Goal: Information Seeking & Learning: Learn about a topic

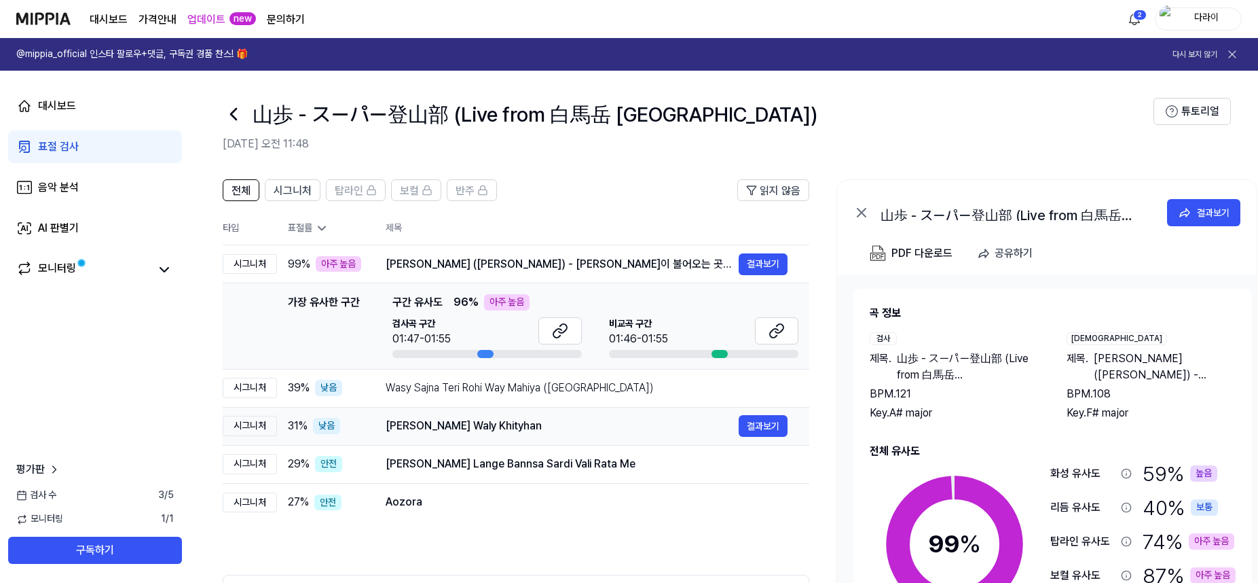
scroll to position [0, 26]
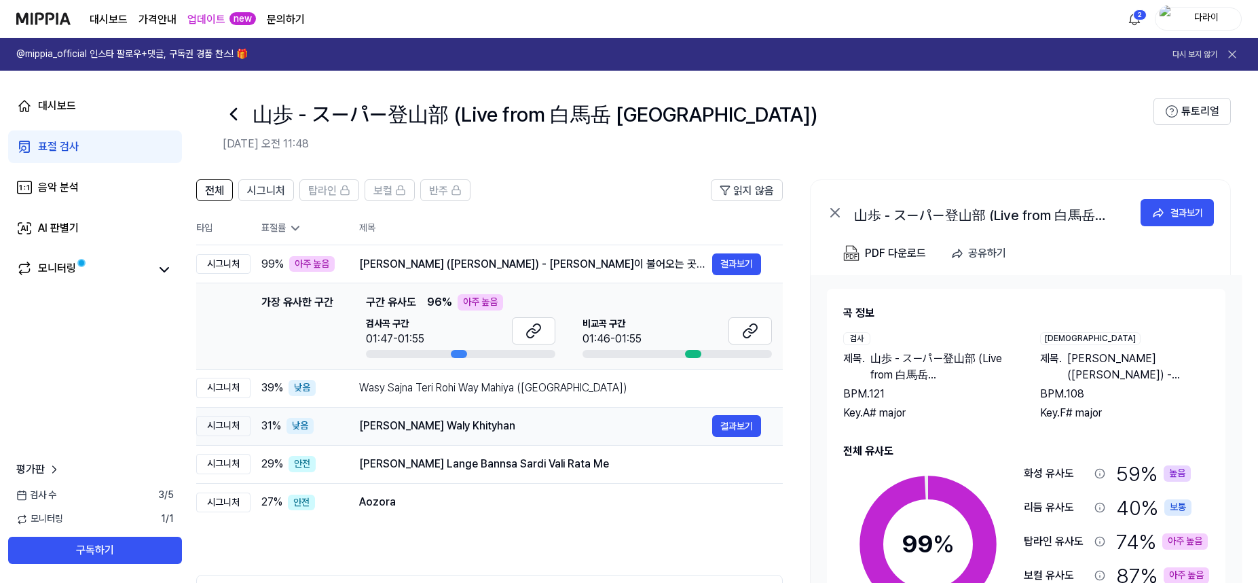
drag, startPoint x: 529, startPoint y: 424, endPoint x: 384, endPoint y: 422, distance: 145.3
click at [384, 422] on div "[PERSON_NAME] Waly Khityhan" at bounding box center [535, 426] width 353 height 16
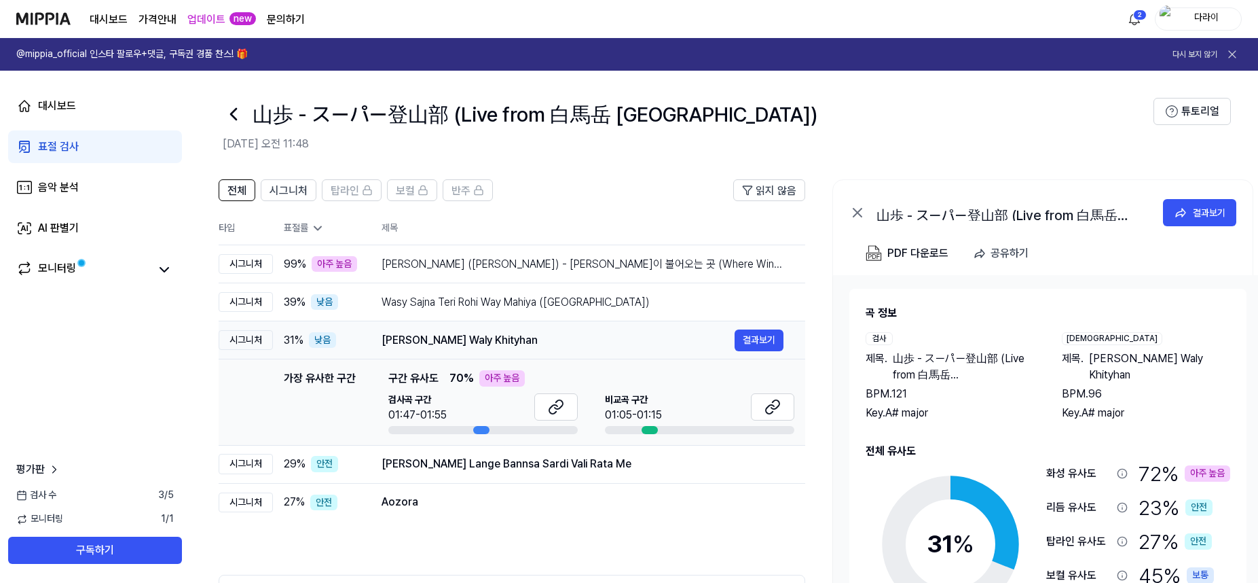
scroll to position [0, 0]
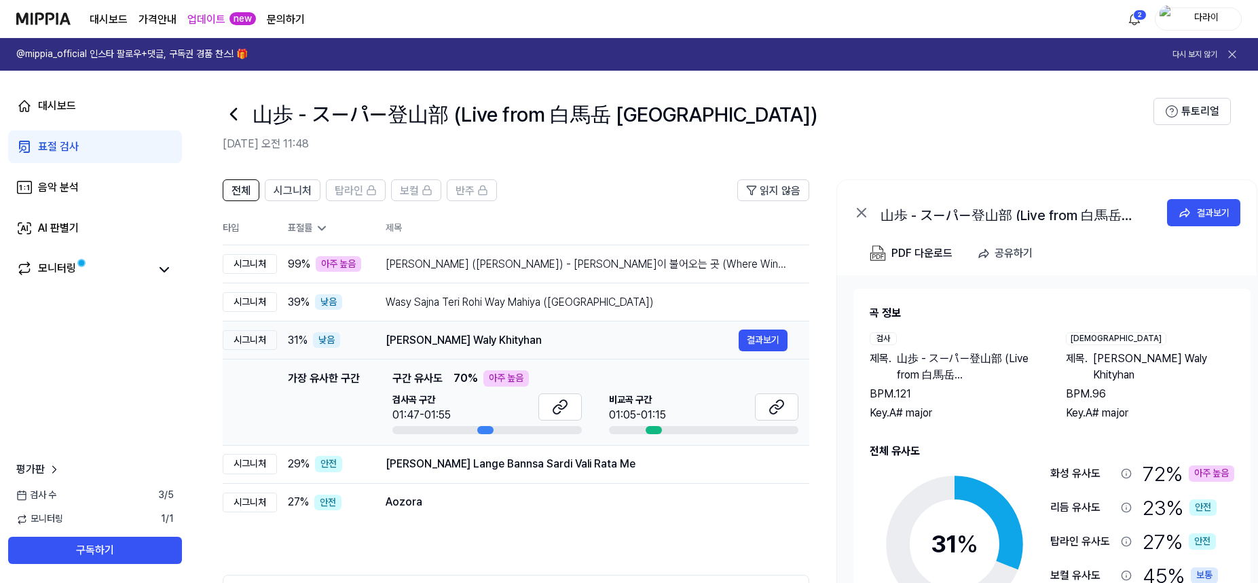
drag, startPoint x: 361, startPoint y: 340, endPoint x: 490, endPoint y: 347, distance: 129.2
click at [490, 347] on div "[PERSON_NAME] Waly Khityhan" at bounding box center [562, 340] width 353 height 16
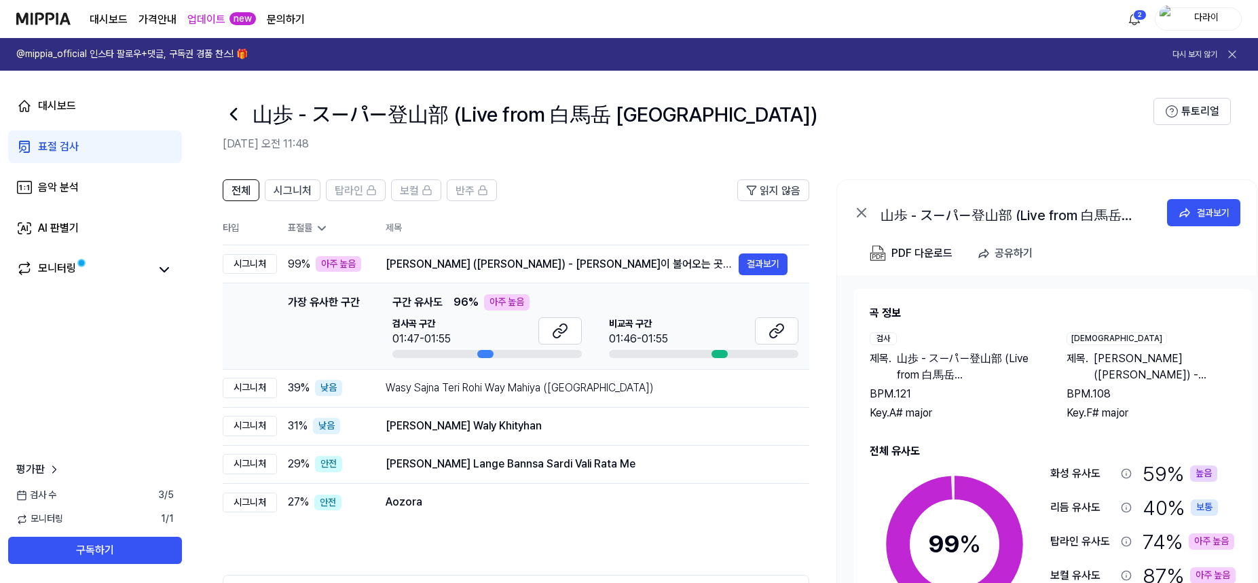
click at [232, 109] on icon at bounding box center [234, 114] width 22 height 22
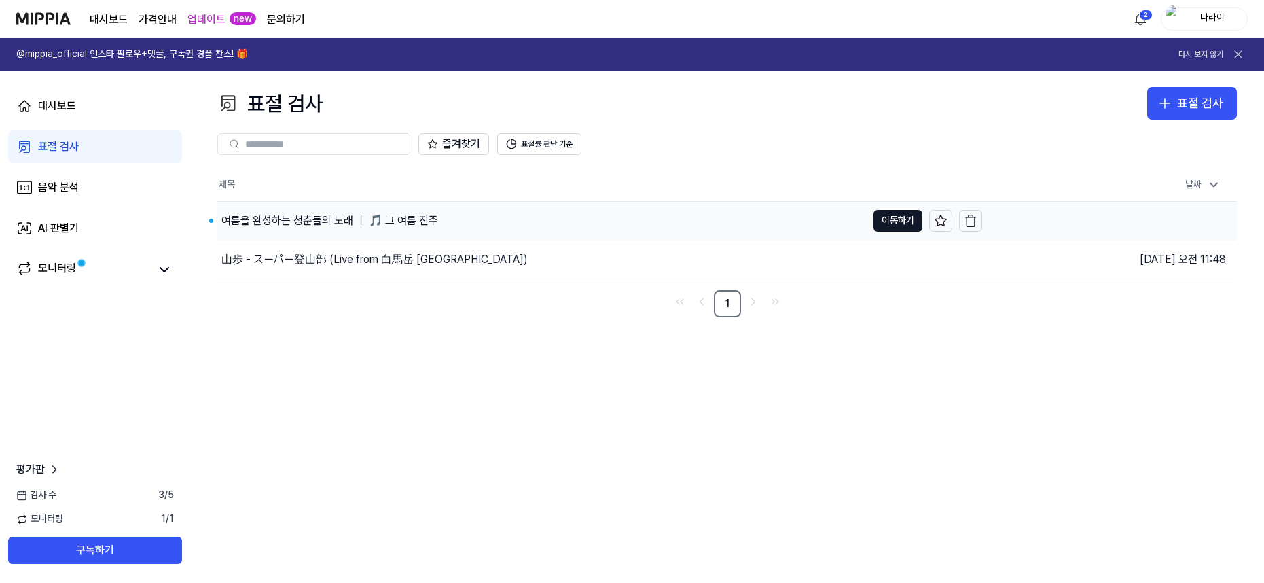
click at [375, 213] on div "여름을 완성하는 청춘들의 노래 ｜ 🎵 그 여름 진주" at bounding box center [329, 221] width 217 height 16
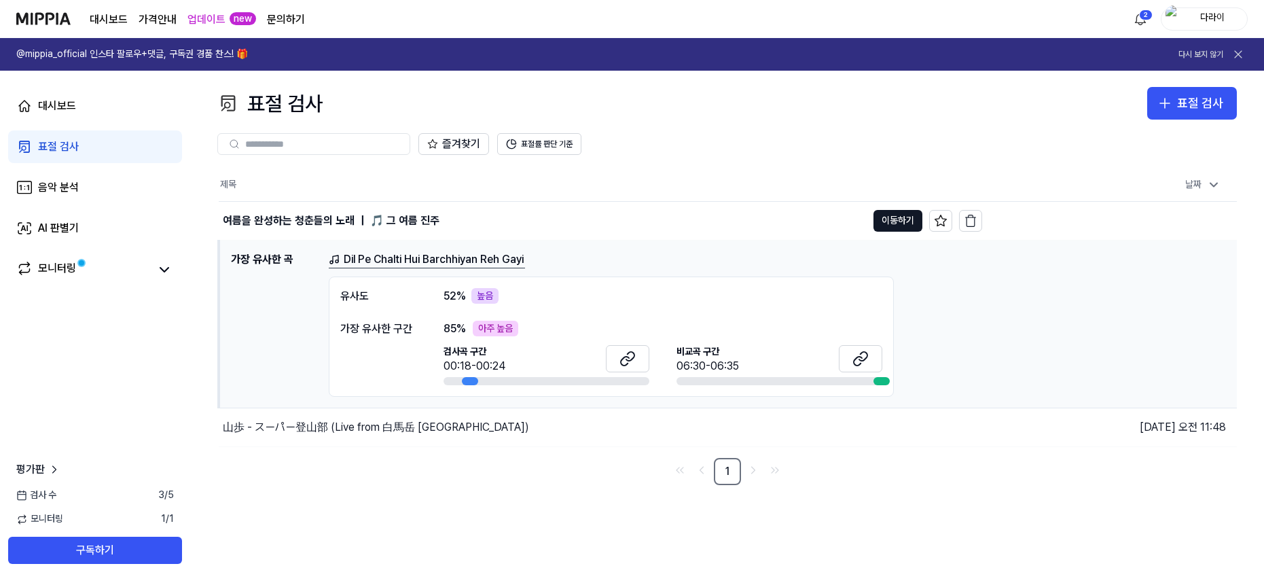
click at [402, 258] on link "Dil Pe Chalti Hui Barchhiyan Reh Gayi" at bounding box center [427, 259] width 196 height 17
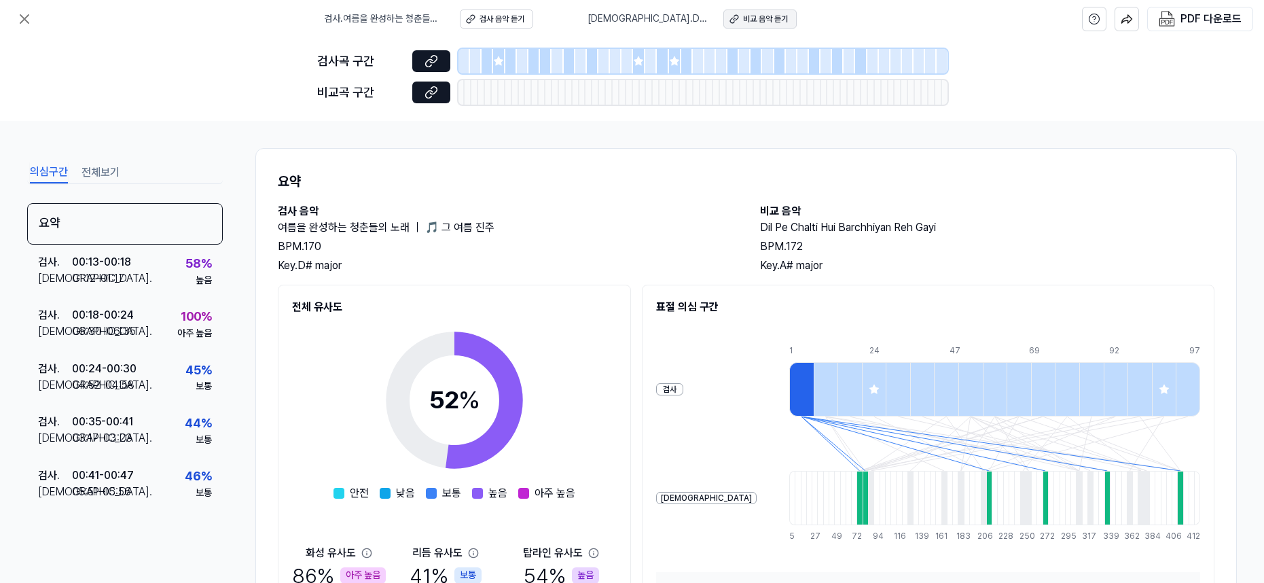
click at [761, 20] on div "비교 음악 듣기" at bounding box center [765, 20] width 45 height 12
click at [437, 58] on icon at bounding box center [431, 61] width 14 height 14
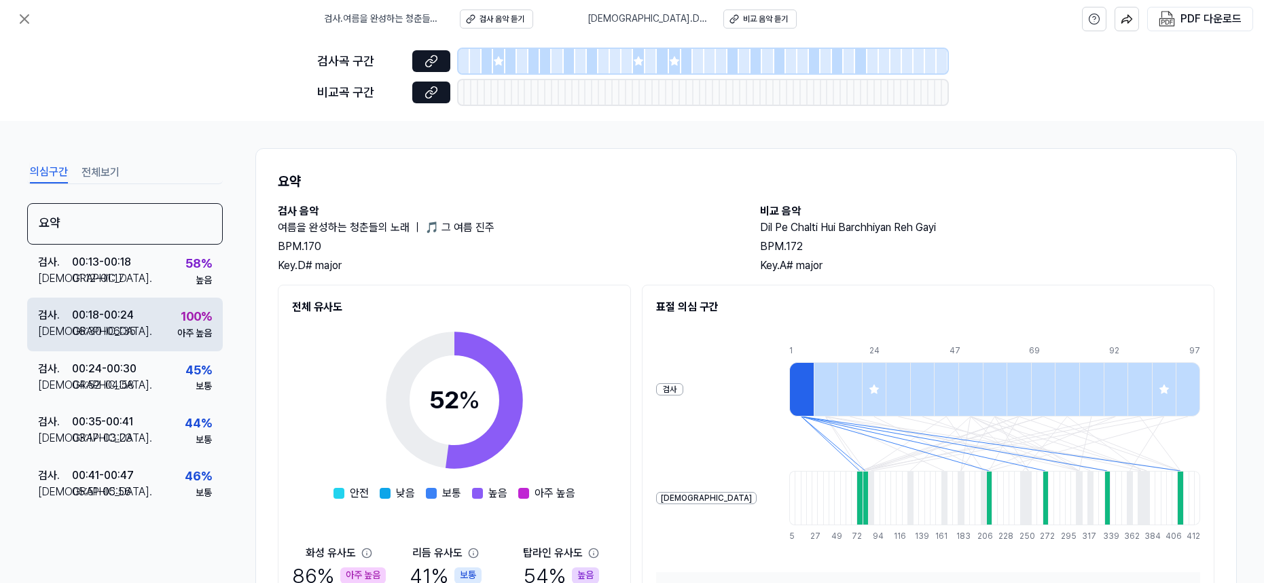
click at [193, 312] on div "100 %" at bounding box center [196, 317] width 31 height 20
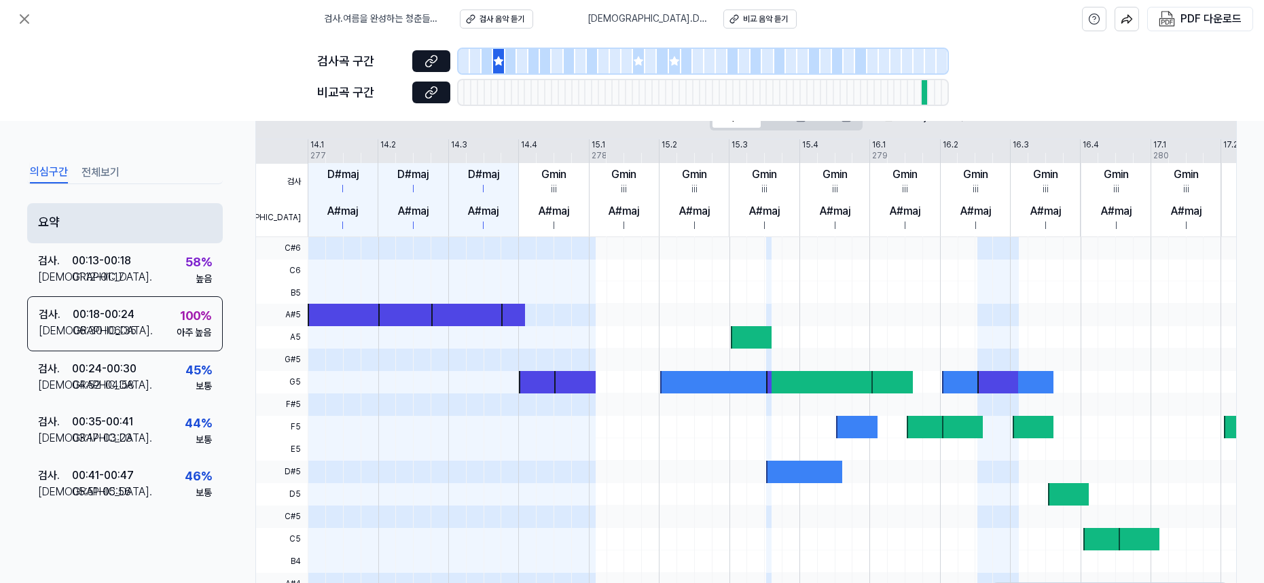
scroll to position [281, 0]
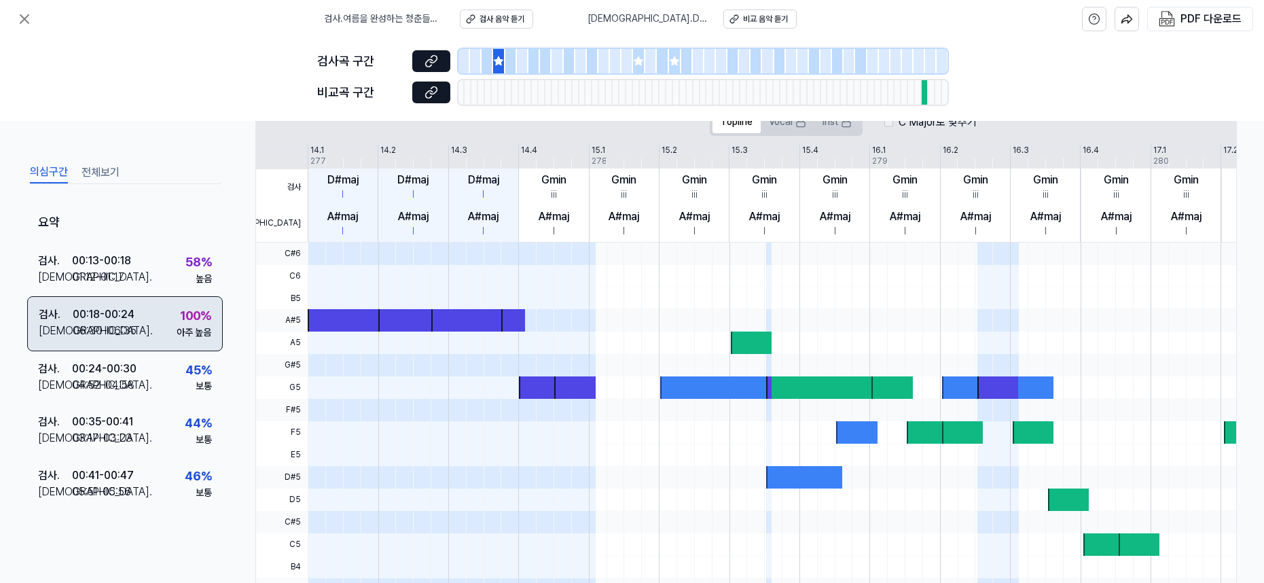
click at [146, 318] on div "검사 . 00:18 - 00:24 비교 . 06:30 - 06:35 100 % 아주 높음" at bounding box center [125, 323] width 196 height 54
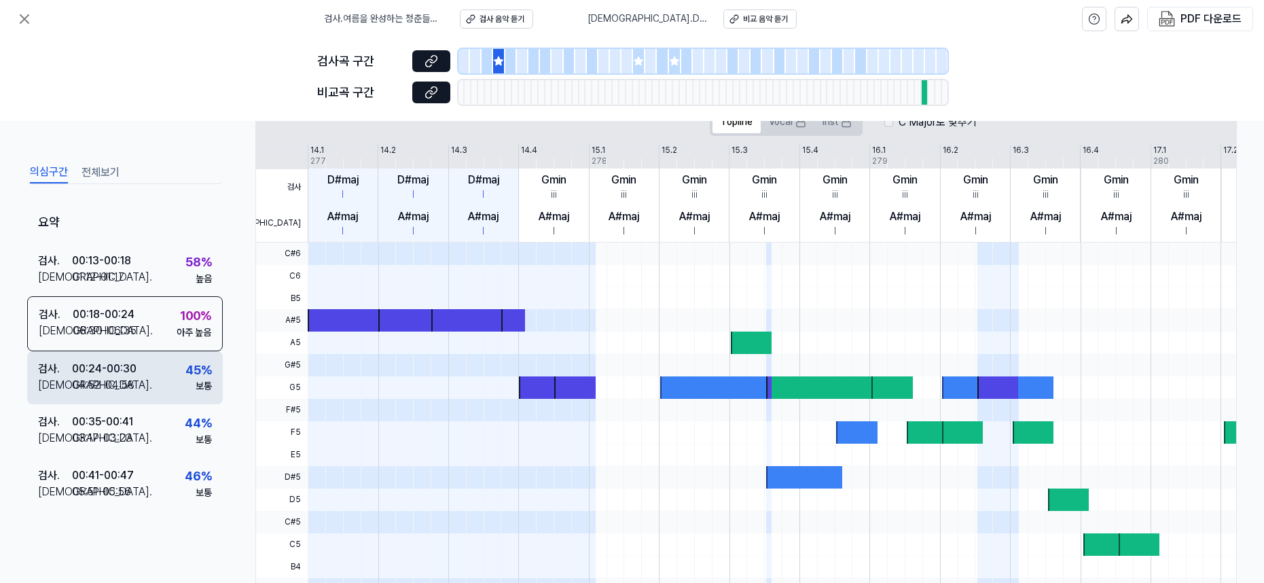
click at [134, 391] on div "[DEMOGRAPHIC_DATA] . 04:52 - 04:58" at bounding box center [87, 385] width 98 height 16
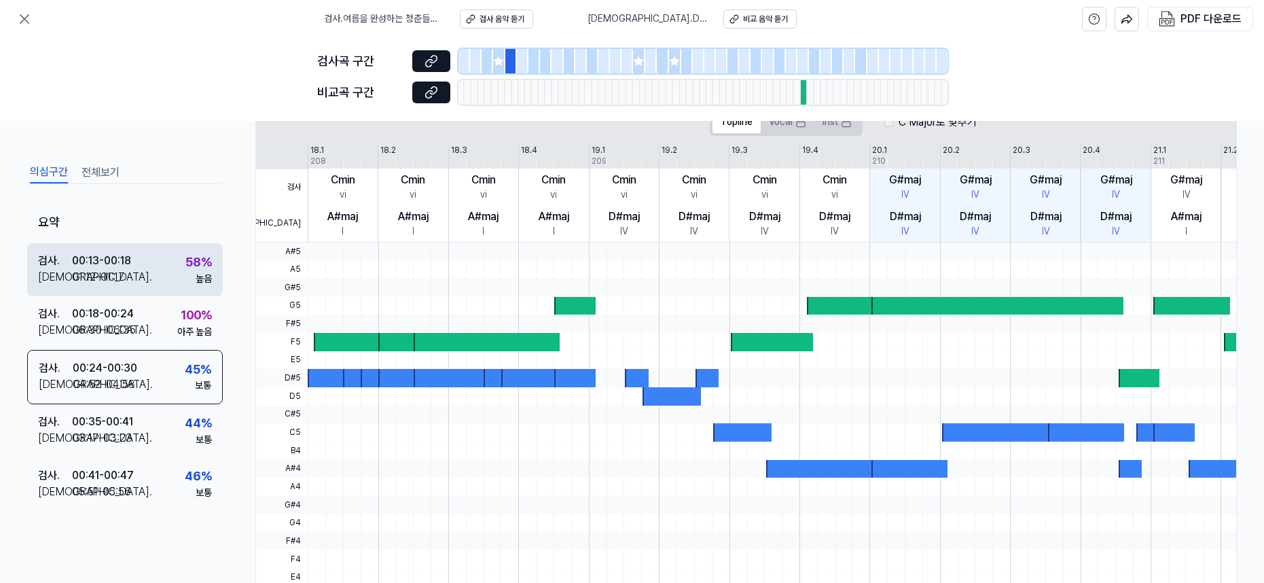
click at [152, 285] on div "검사 . 00:13 - 00:18 비교 . 01:12 - 01:17 58 % 높음" at bounding box center [125, 269] width 196 height 53
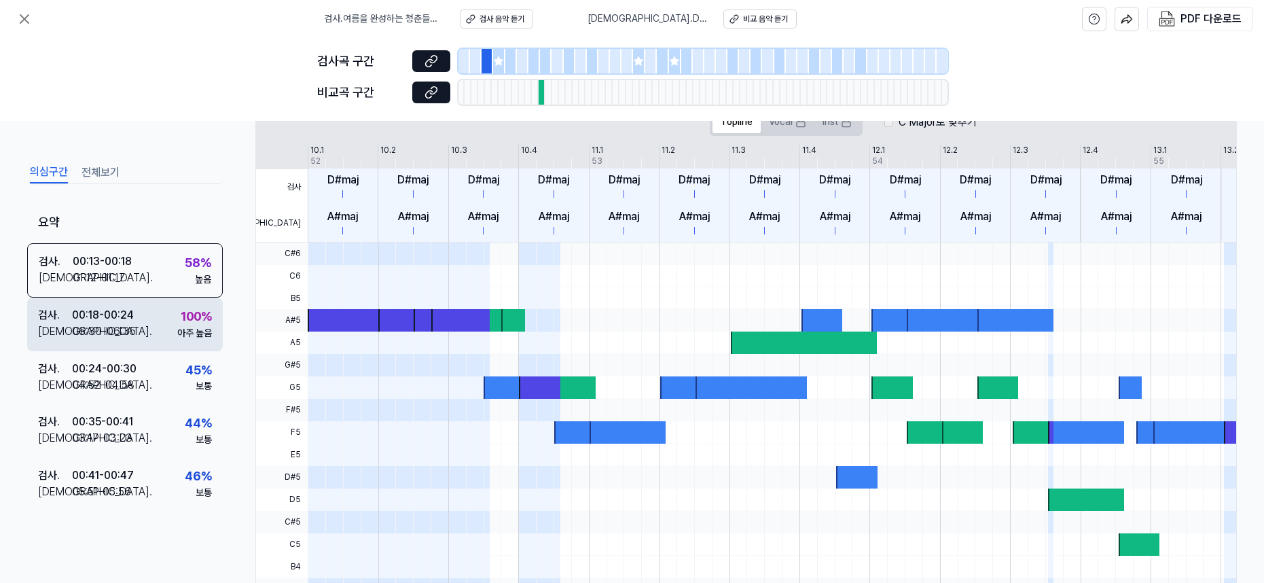
click at [142, 326] on div "검사 . 00:18 - 00:24 비교 . 06:30 - 06:35 100 % 아주 높음" at bounding box center [125, 323] width 196 height 53
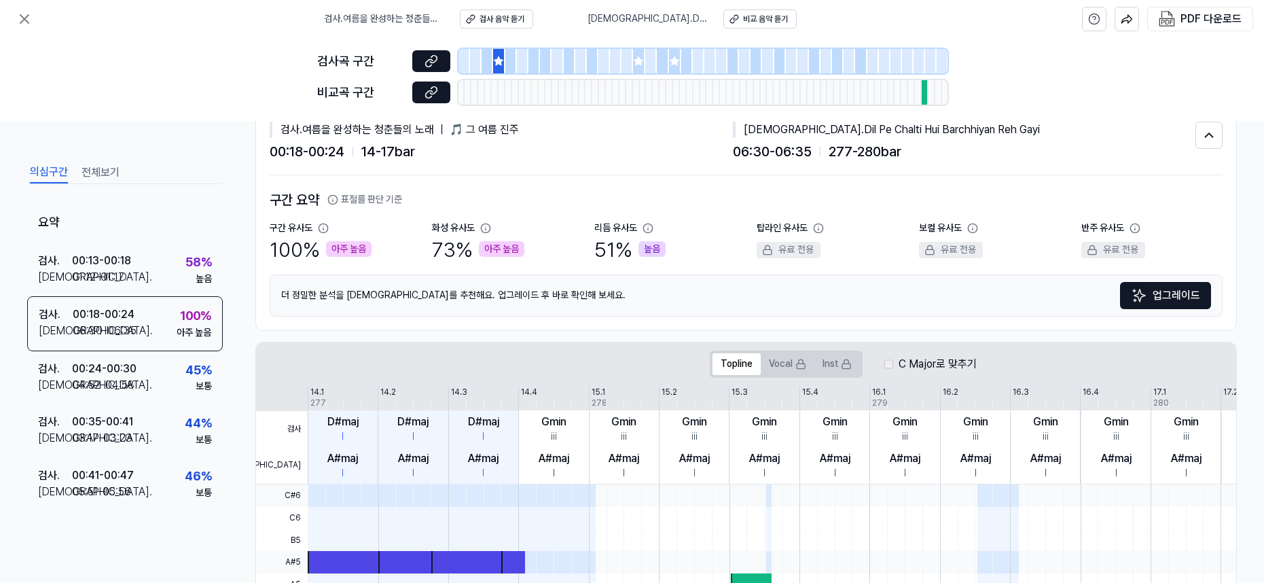
scroll to position [0, 0]
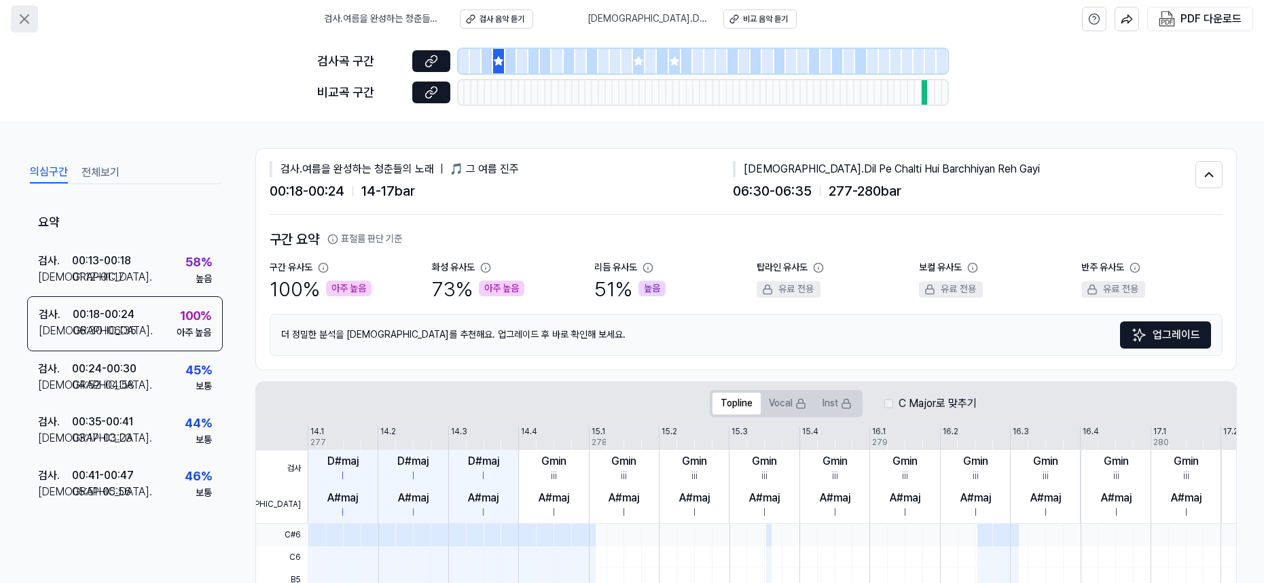
click at [14, 25] on button at bounding box center [24, 18] width 27 height 27
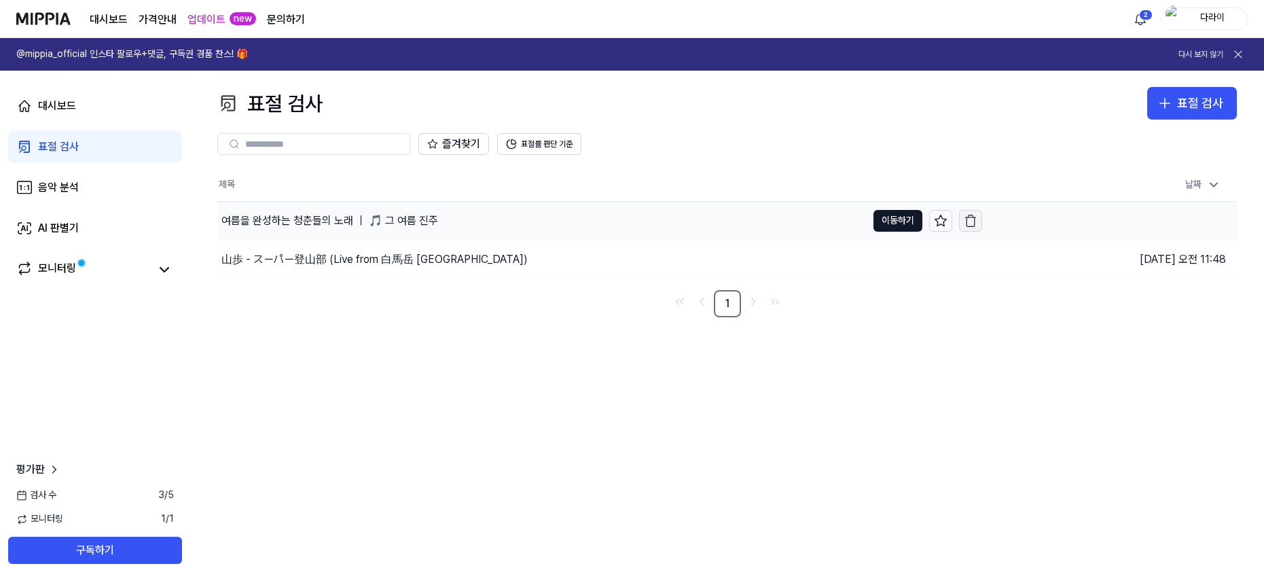
click at [979, 223] on button "button" at bounding box center [970, 221] width 23 height 22
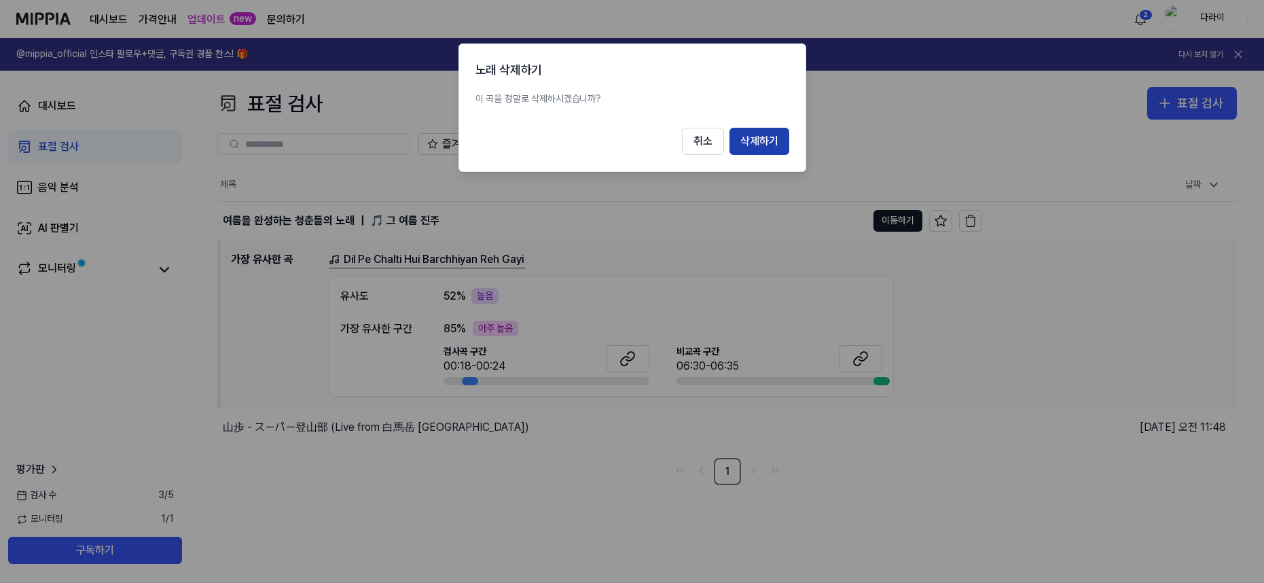
click at [765, 136] on button "삭제하기" at bounding box center [759, 141] width 60 height 27
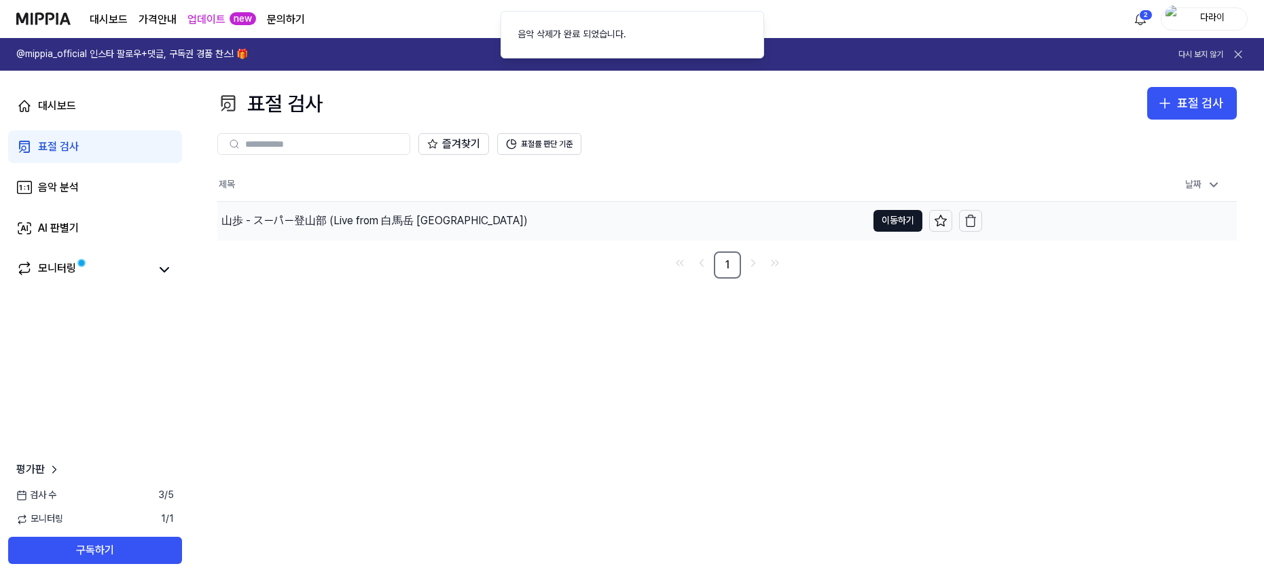
click at [416, 215] on div "山歩 - スーパー登山部 (Live from 白馬岳 [GEOGRAPHIC_DATA])" at bounding box center [374, 221] width 306 height 16
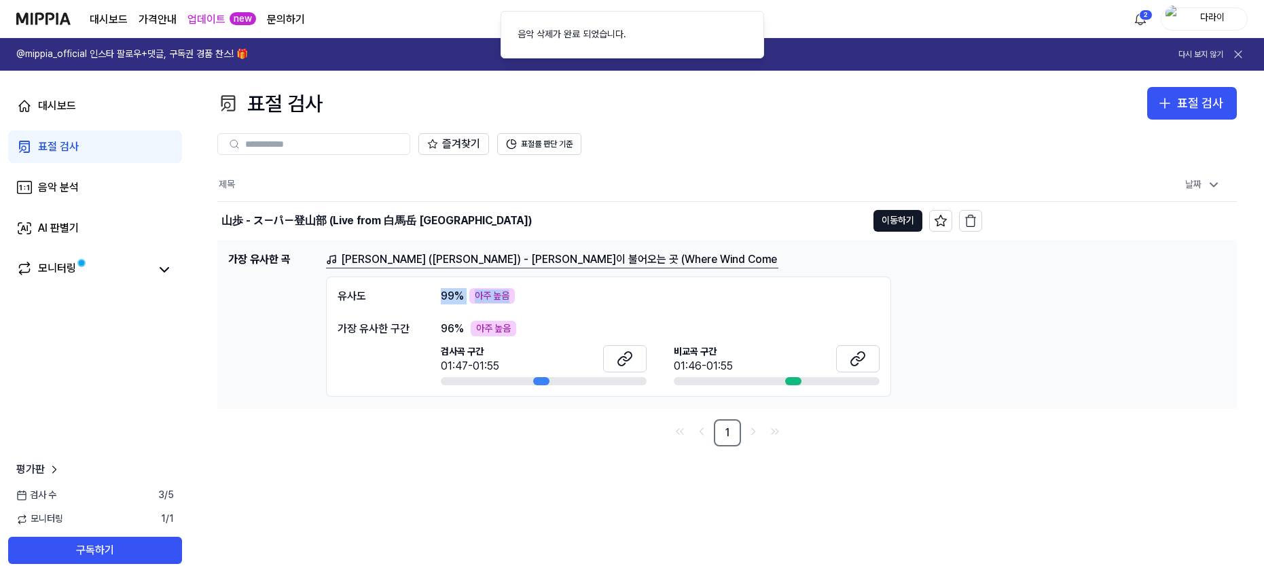
drag, startPoint x: 425, startPoint y: 290, endPoint x: 626, endPoint y: 301, distance: 201.3
click at [601, 302] on div "[DEMOGRAPHIC_DATA]도 99 % 아주 높음" at bounding box center [609, 296] width 542 height 16
click at [907, 465] on div "표절 검사 표절 검사 표절 검사 음악 분석 AI 판별기 즐겨찾기 표절률 판단 기준 제목 날짜 山歩 - スーパー登山部 (Live from 白馬岳…" at bounding box center [727, 327] width 1074 height 512
